Goal: Information Seeking & Learning: Learn about a topic

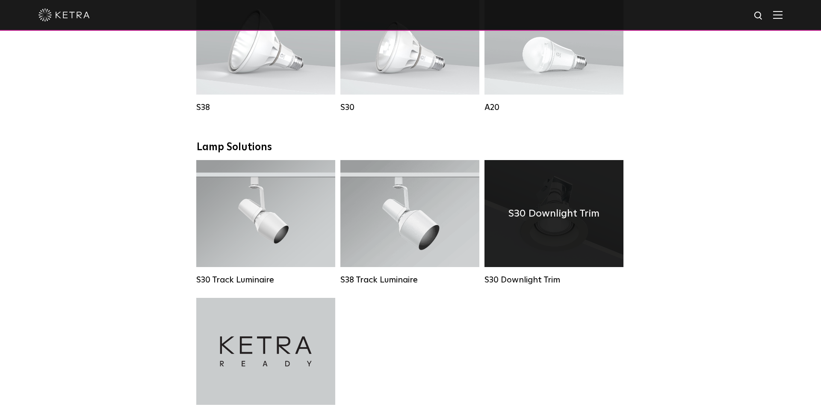
scroll to position [684, 0]
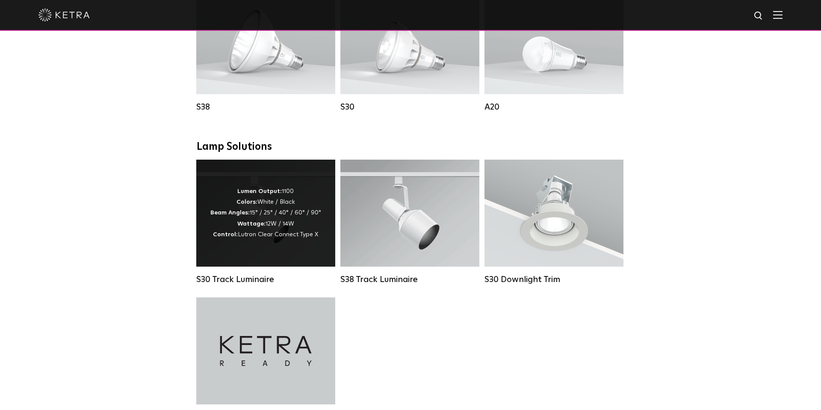
click at [262, 208] on div "Lumen Output: 1100 Colors: White / Black Beam Angles: 15° / 25° / 40° / 60° / 9…" at bounding box center [265, 213] width 111 height 54
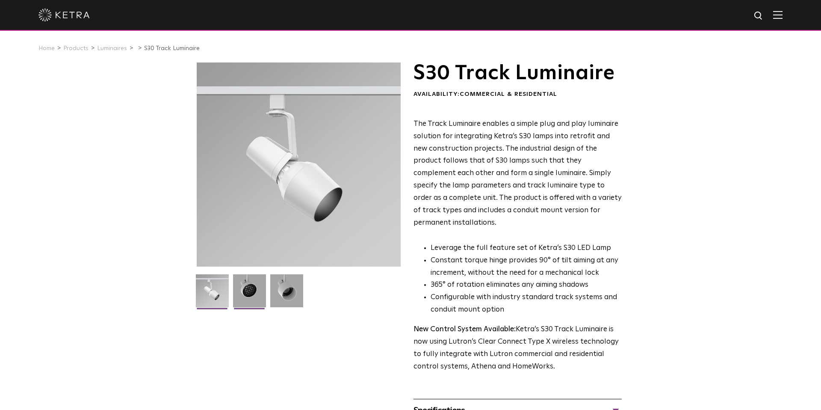
click at [255, 286] on img at bounding box center [249, 293] width 33 height 39
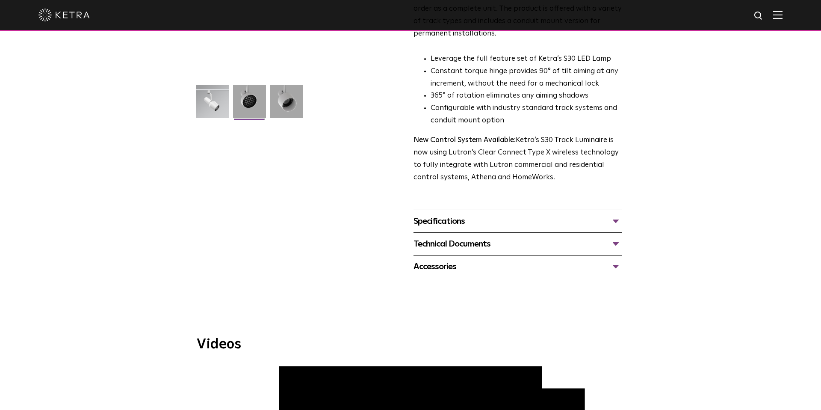
scroll to position [190, 0]
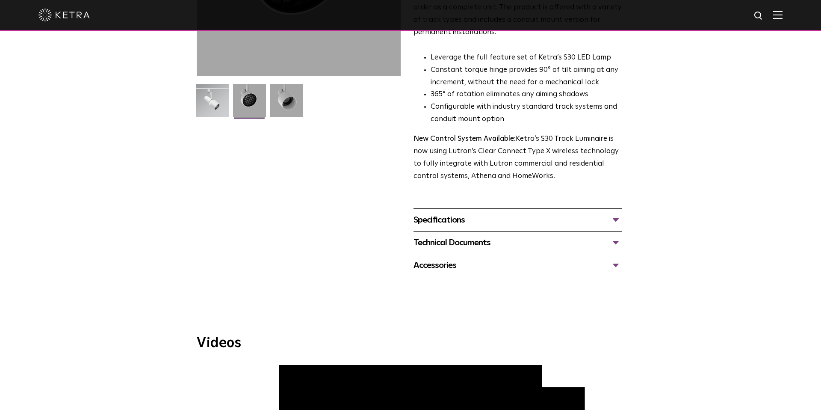
click at [489, 258] on div "Accessories" at bounding box center [517, 265] width 208 height 14
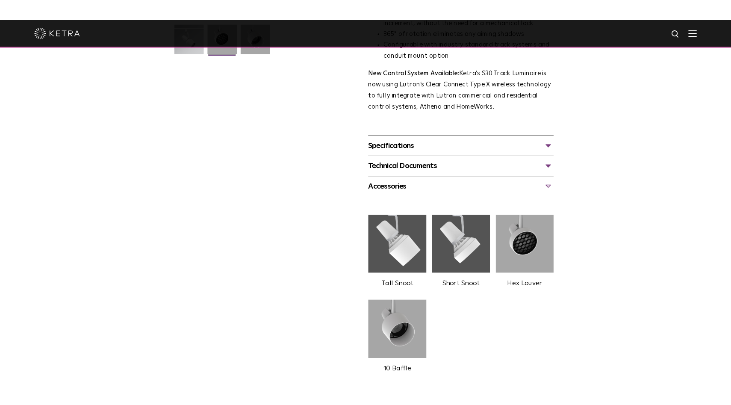
scroll to position [271, 0]
